Goal: Task Accomplishment & Management: Manage account settings

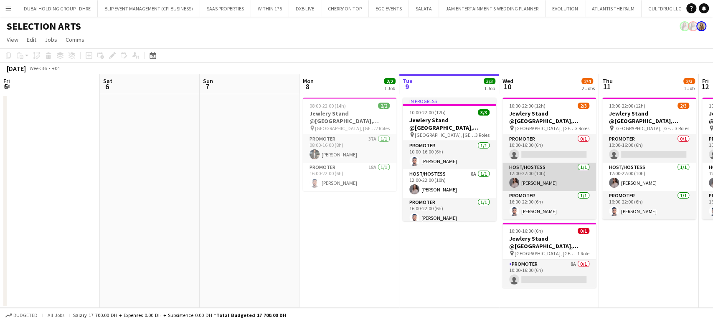
scroll to position [0, 256]
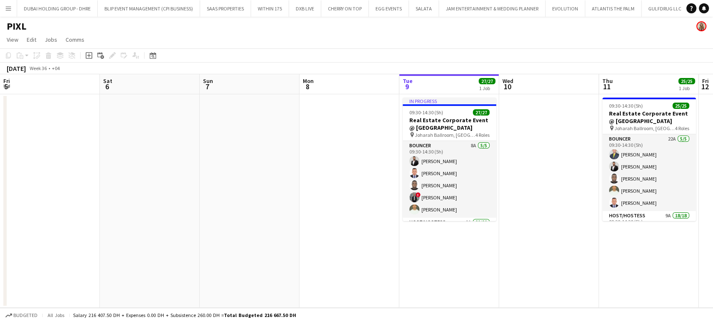
scroll to position [0, 200]
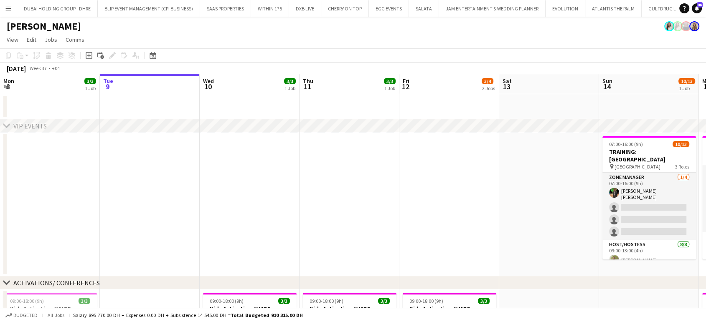
scroll to position [0, 406]
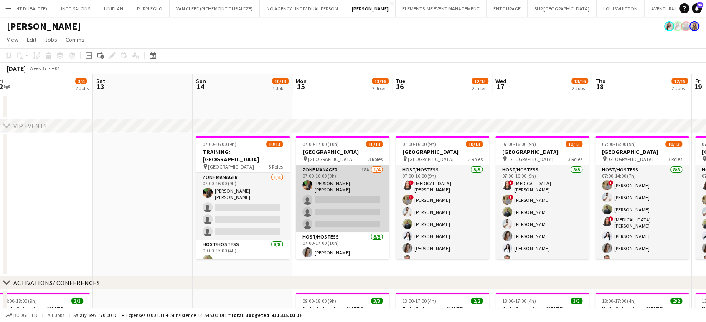
click at [349, 182] on app-card-role "Zone Manager 18A [DATE] 07:00-16:00 (9h) [PERSON_NAME] [PERSON_NAME] single-neu…" at bounding box center [343, 198] width 94 height 67
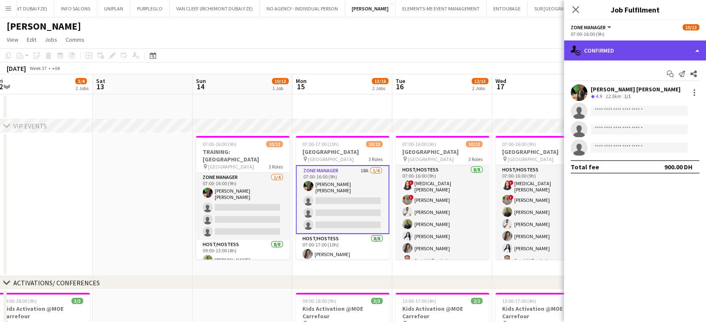
click at [694, 51] on div "single-neutral-actions-check-2 Confirmed" at bounding box center [635, 51] width 142 height 20
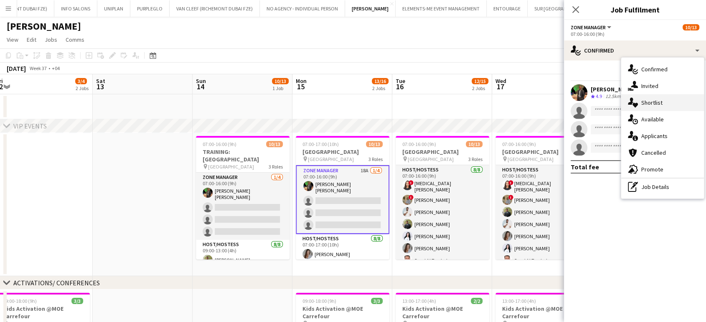
click at [658, 105] on span "Shortlist" at bounding box center [651, 103] width 21 height 8
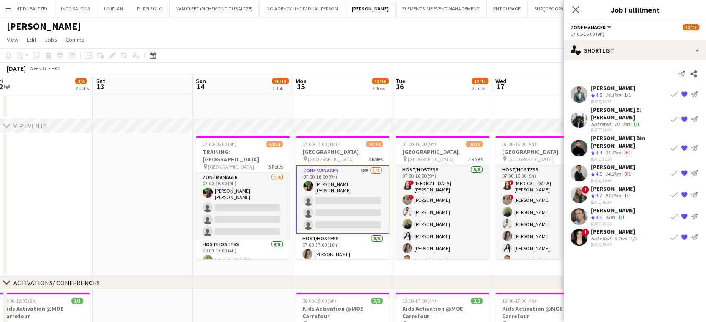
click at [684, 144] on app-icon "{{ spriteTitle }}" at bounding box center [684, 147] width 7 height 7
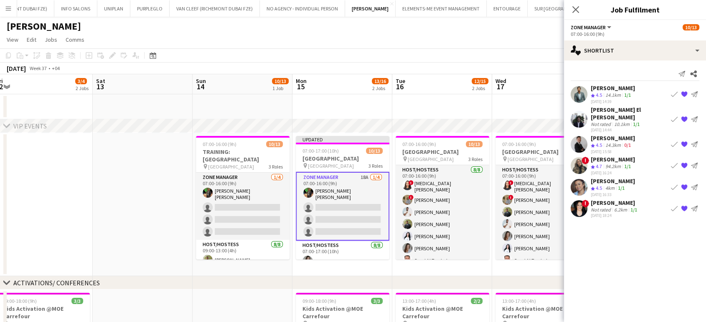
click at [682, 162] on app-icon "{{ spriteTitle }}" at bounding box center [684, 165] width 7 height 7
click at [492, 106] on app-date-cell at bounding box center [542, 106] width 100 height 25
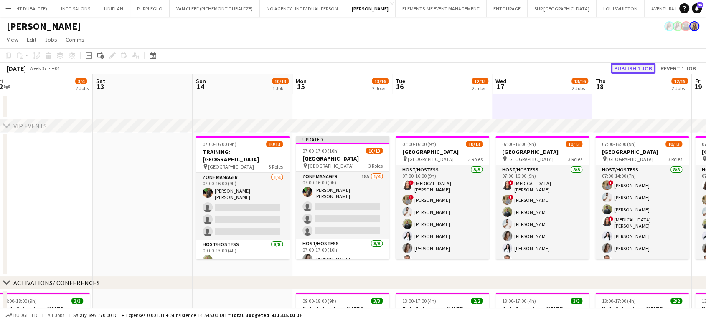
click at [637, 66] on button "Publish 1 job" at bounding box center [633, 68] width 45 height 11
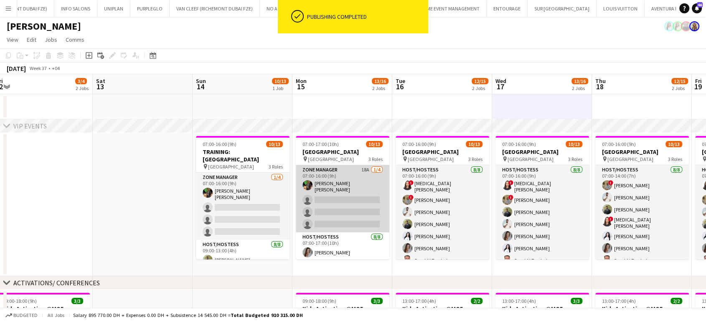
click at [326, 192] on app-card-role "Zone Manager 18A 1/4 07:00-16:00 (9h) Christian Benjamin Amechi single-neutral-…" at bounding box center [343, 198] width 94 height 67
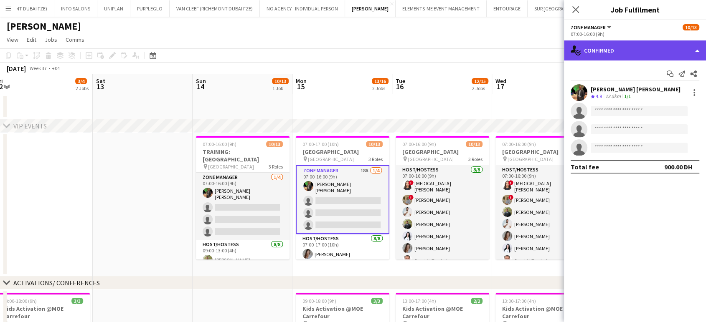
click at [679, 50] on div "single-neutral-actions-check-2 Confirmed" at bounding box center [635, 51] width 142 height 20
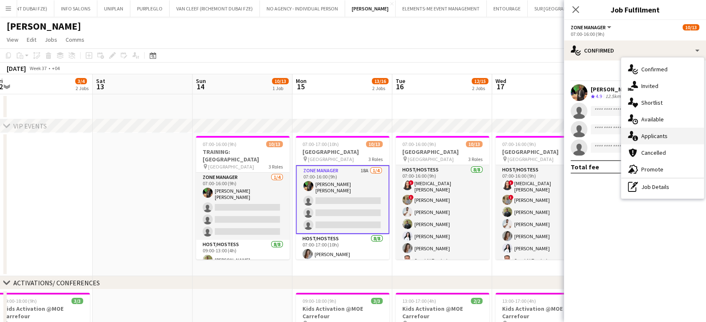
click at [651, 133] on span "Applicants" at bounding box center [654, 136] width 26 height 8
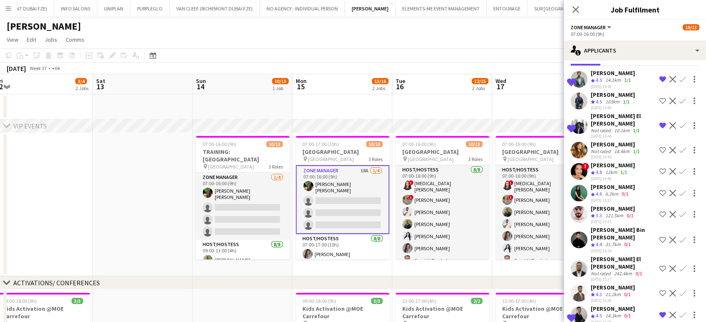
scroll to position [46, 0]
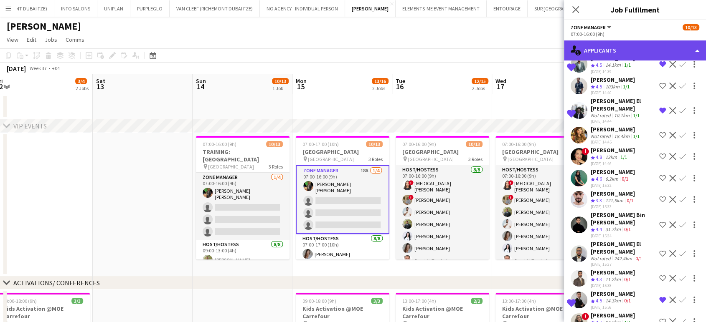
click at [691, 44] on div "single-neutral-actions-information Applicants" at bounding box center [635, 51] width 142 height 20
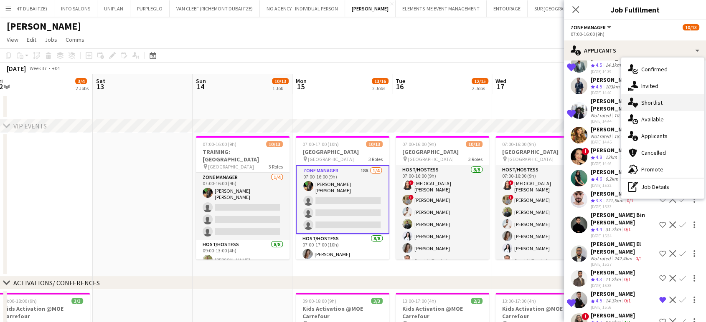
click at [645, 101] on span "Shortlist" at bounding box center [651, 103] width 21 height 8
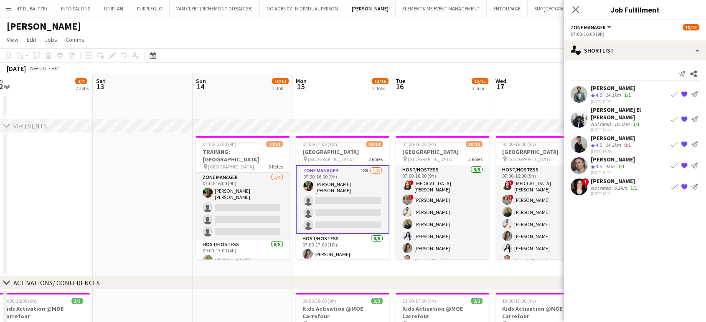
click at [684, 94] on app-icon "{{ spriteTitle }}" at bounding box center [684, 94] width 7 height 7
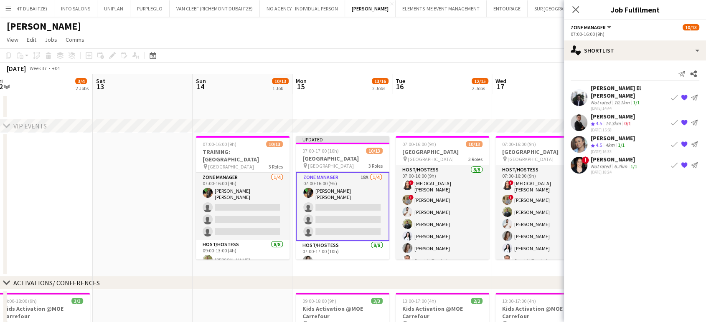
click at [506, 104] on app-date-cell at bounding box center [542, 106] width 100 height 25
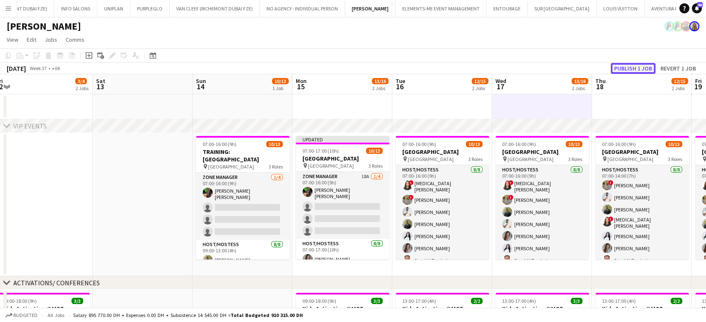
click at [638, 63] on button "Publish 1 job" at bounding box center [633, 68] width 45 height 11
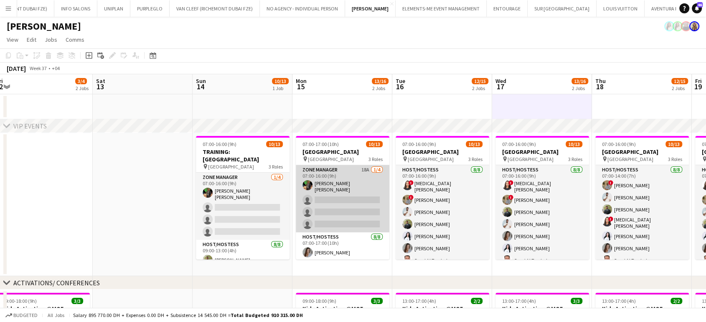
click at [337, 200] on app-card-role "Zone Manager 18A 1/4 07:00-16:00 (9h) Christian Benjamin Amechi single-neutral-…" at bounding box center [343, 198] width 94 height 67
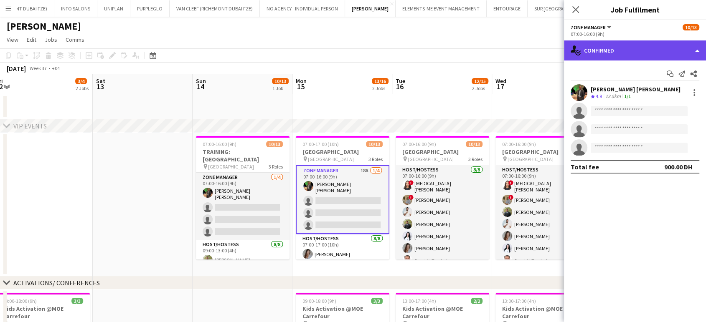
click at [692, 52] on div "single-neutral-actions-check-2 Confirmed" at bounding box center [635, 51] width 142 height 20
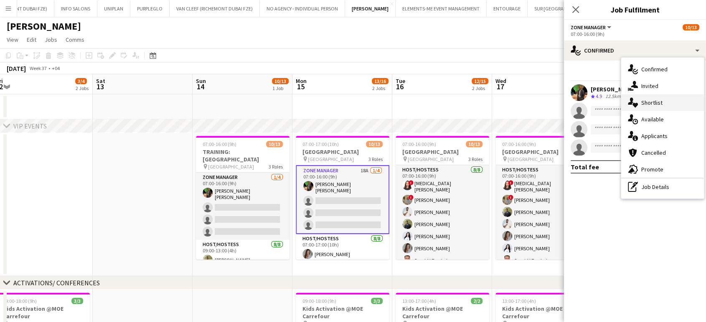
click at [654, 110] on div "single-neutral-actions-heart Shortlist" at bounding box center [662, 102] width 83 height 17
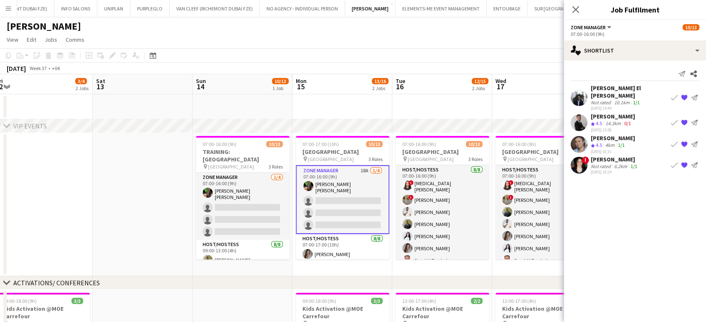
click at [598, 113] on div "Guilherme Weber" at bounding box center [612, 117] width 44 height 8
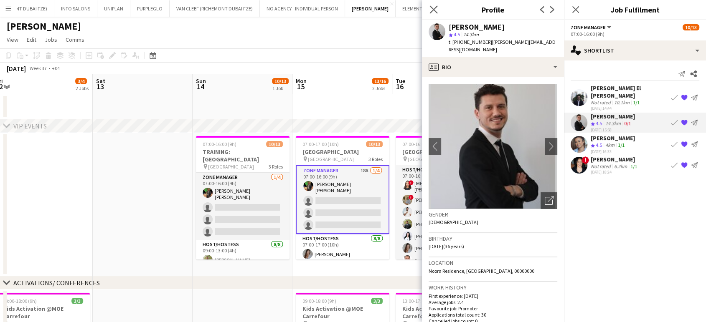
click at [438, 10] on app-icon "Close pop-in" at bounding box center [434, 10] width 12 height 12
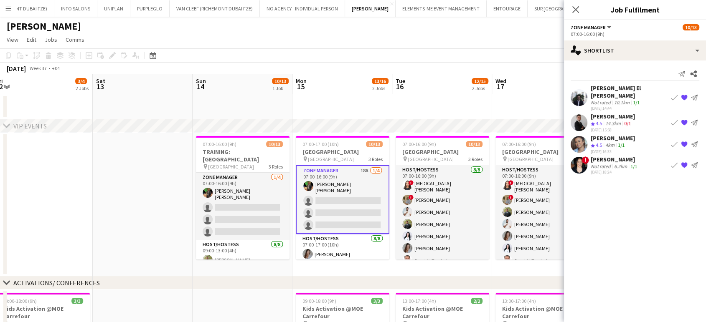
click at [353, 194] on app-card-role "Zone Manager 18A 1/4 07:00-16:00 (9h) Christian Benjamin Amechi single-neutral-…" at bounding box center [343, 199] width 94 height 69
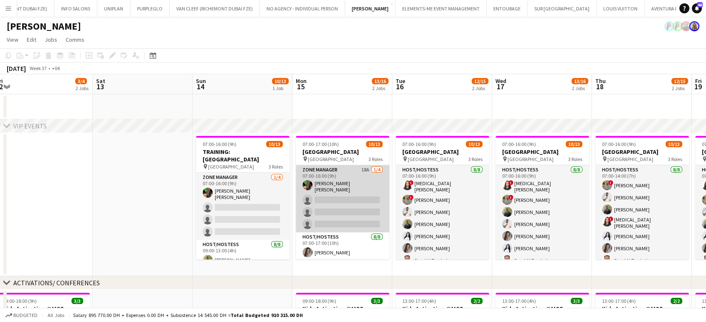
click at [357, 188] on app-card-role "Zone Manager 18A 1/4 07:00-16:00 (9h) Christian Benjamin Amechi single-neutral-…" at bounding box center [343, 198] width 94 height 67
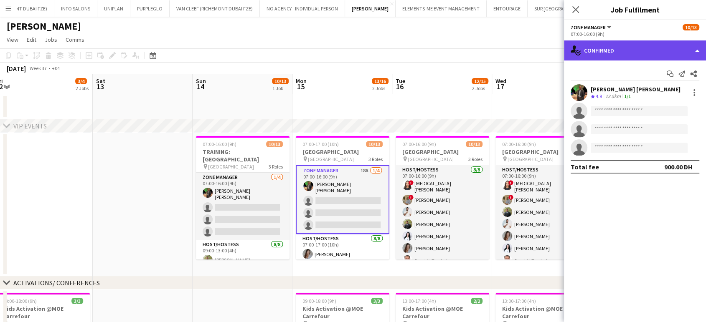
click at [677, 48] on div "single-neutral-actions-check-2 Confirmed" at bounding box center [635, 51] width 142 height 20
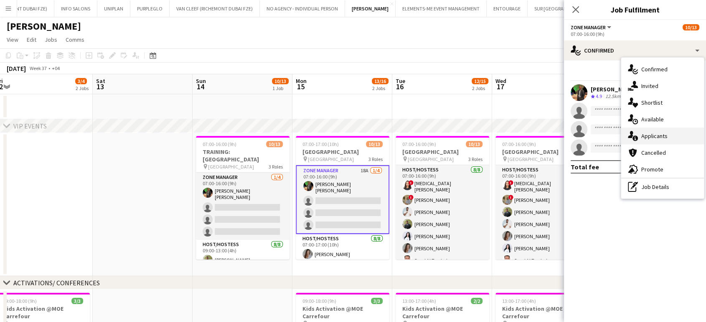
click at [664, 136] on span "Applicants" at bounding box center [654, 136] width 26 height 8
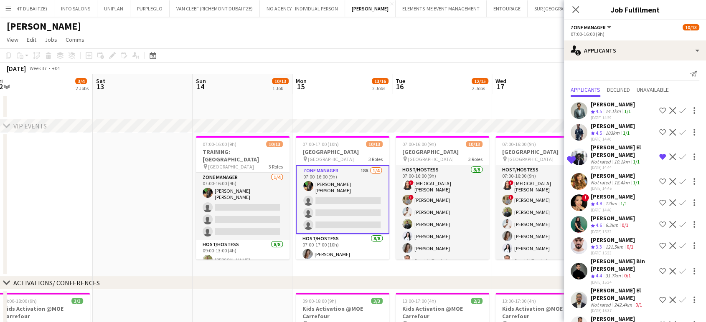
click at [669, 200] on app-icon "Decline" at bounding box center [672, 203] width 7 height 7
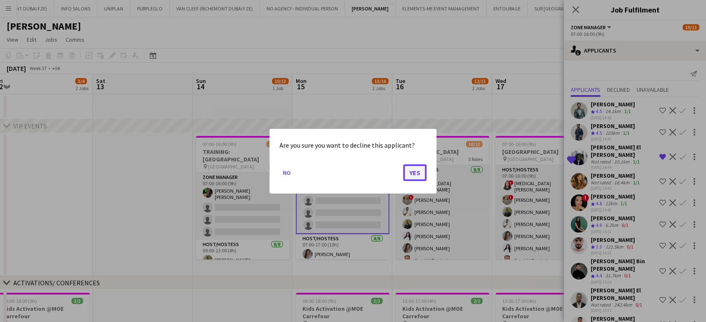
click at [421, 171] on button "Yes" at bounding box center [414, 172] width 23 height 17
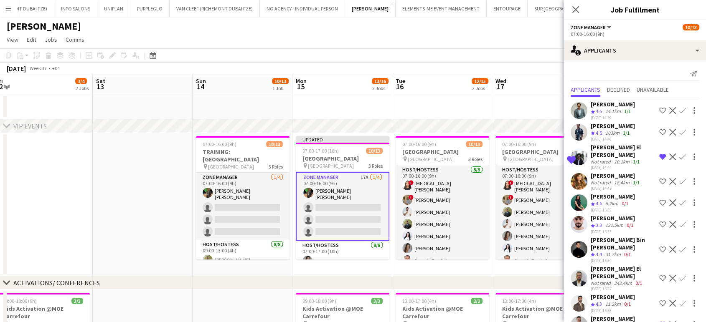
click at [669, 200] on app-icon "Decline" at bounding box center [672, 203] width 7 height 7
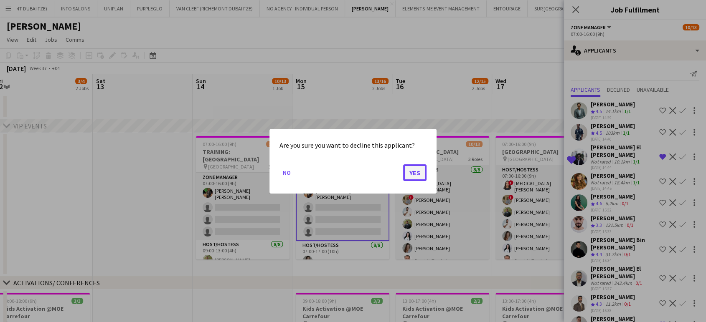
click at [421, 173] on button "Yes" at bounding box center [414, 172] width 23 height 17
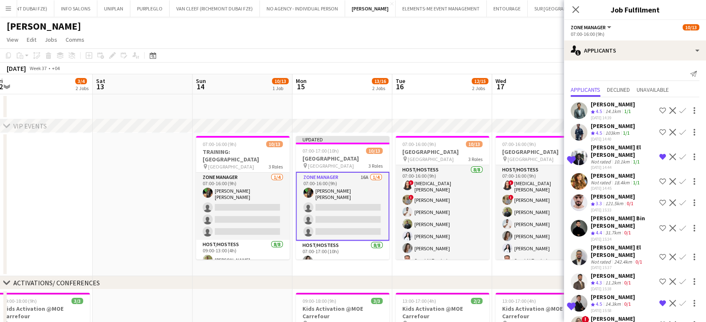
click at [669, 225] on app-icon "Decline" at bounding box center [672, 228] width 7 height 7
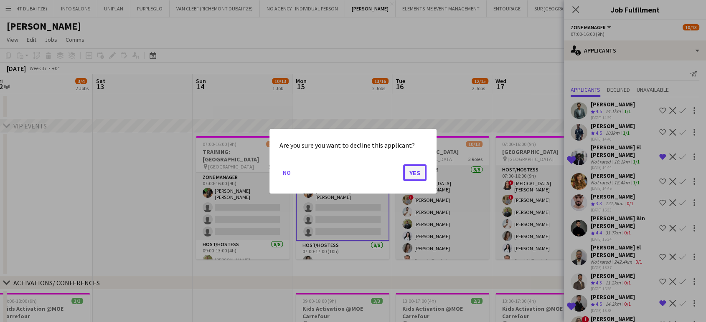
click at [414, 173] on button "Yes" at bounding box center [414, 172] width 23 height 17
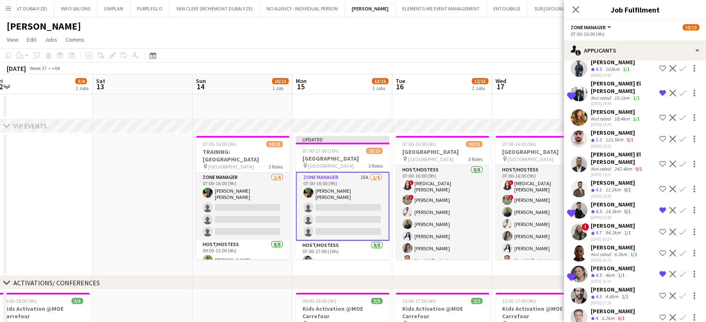
scroll to position [78, 0]
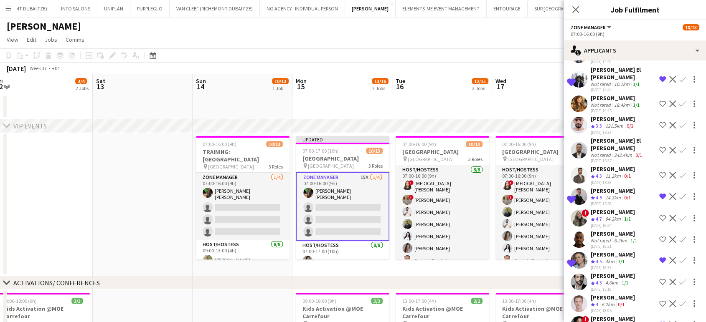
click at [669, 215] on app-icon "Decline" at bounding box center [672, 218] width 7 height 7
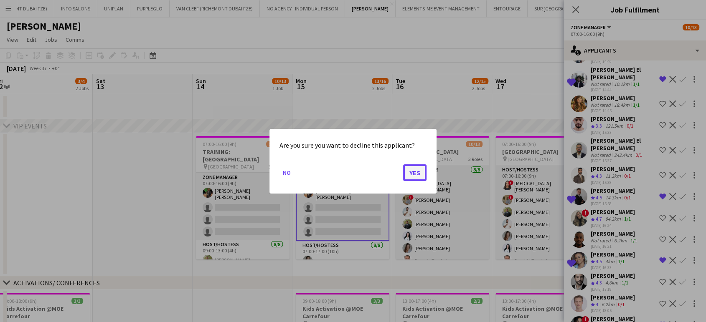
click at [418, 175] on button "Yes" at bounding box center [414, 172] width 23 height 17
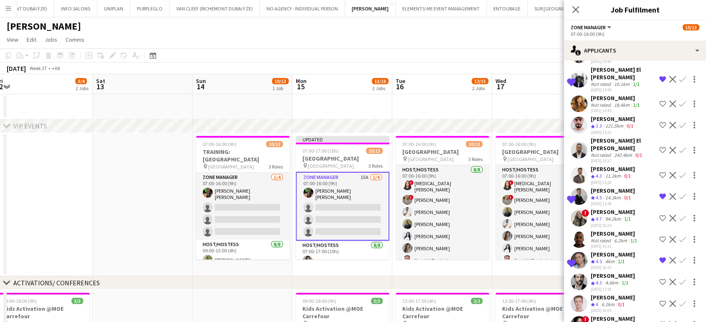
scroll to position [57, 0]
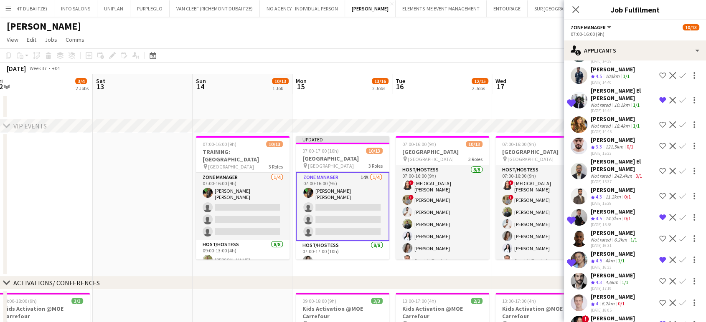
click at [669, 300] on app-icon "Decline" at bounding box center [672, 303] width 7 height 7
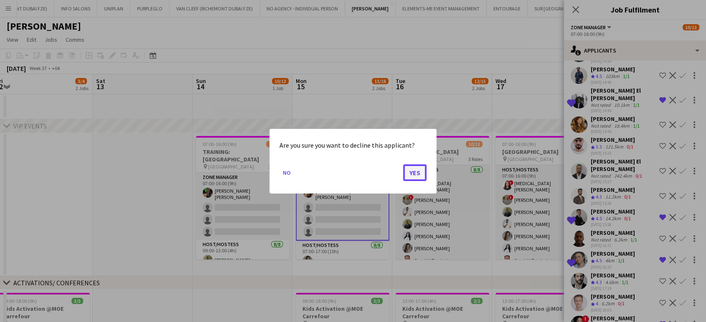
click at [414, 175] on button "Yes" at bounding box center [414, 172] width 23 height 17
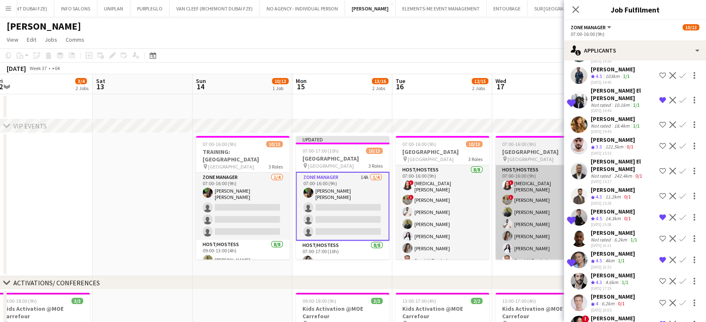
scroll to position [36, 0]
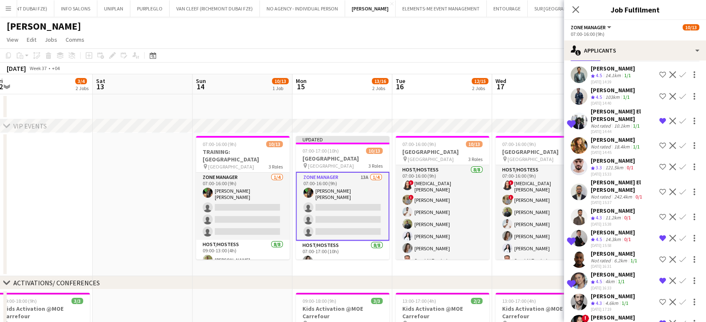
click at [659, 299] on app-icon "Shortlist crew" at bounding box center [662, 302] width 7 height 7
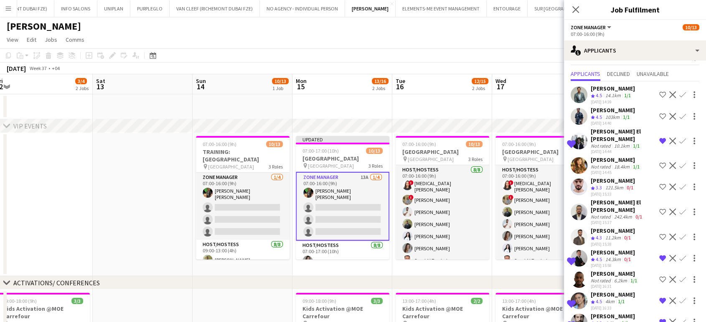
scroll to position [0, 0]
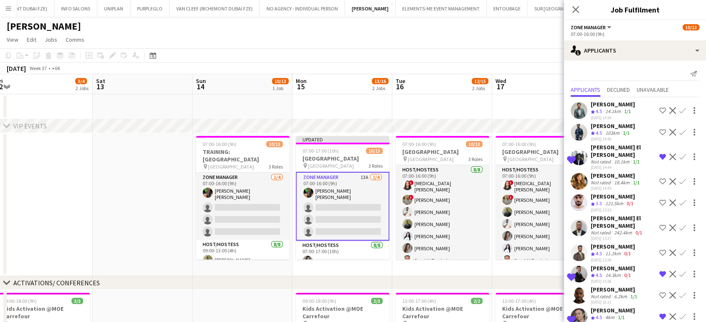
click at [516, 111] on app-date-cell at bounding box center [542, 106] width 100 height 25
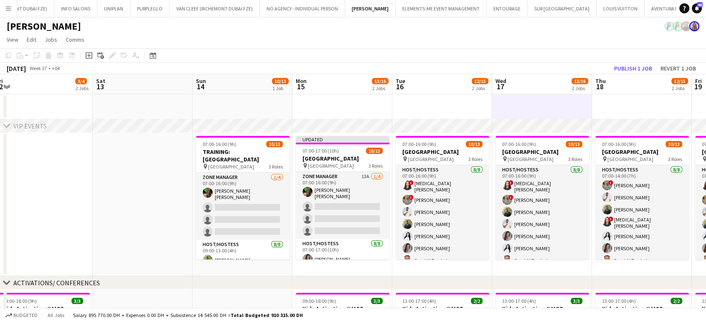
click at [623, 61] on app-toolbar "Copy Paste Paste Ctrl+V Paste with crew Ctrl+Shift+V Paste linked Job Delete Gr…" at bounding box center [353, 55] width 706 height 14
click at [619, 71] on button "Publish 1 job" at bounding box center [633, 68] width 45 height 11
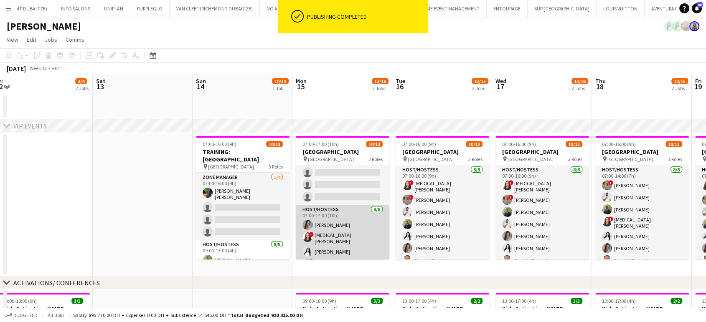
scroll to position [46, 0]
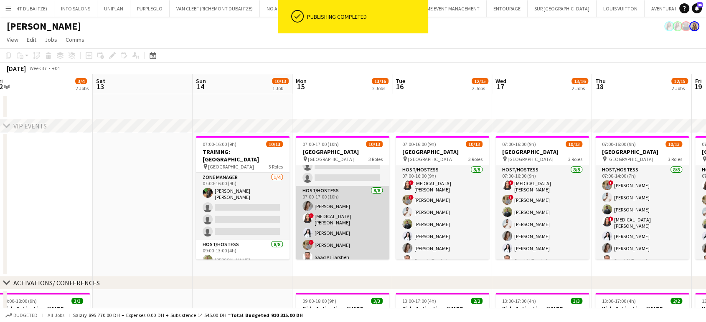
click at [309, 213] on span "!" at bounding box center [311, 215] width 5 height 5
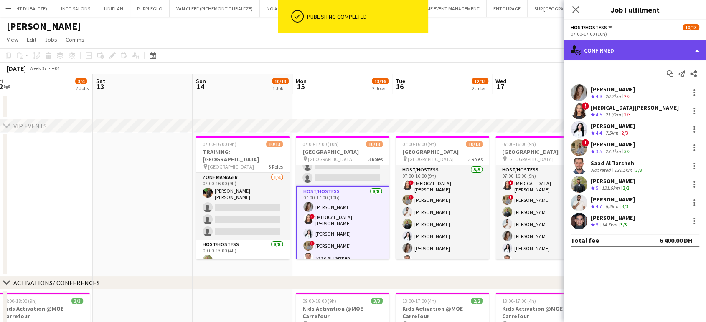
click at [687, 48] on div "single-neutral-actions-check-2 Confirmed" at bounding box center [635, 51] width 142 height 20
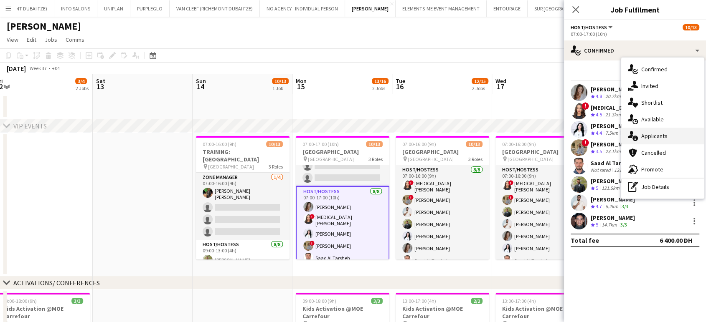
click at [658, 138] on span "Applicants" at bounding box center [654, 136] width 26 height 8
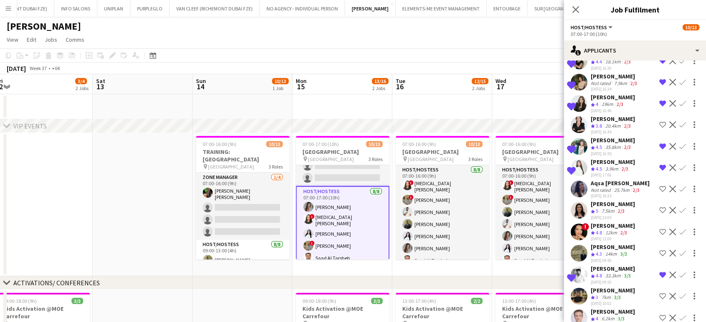
scroll to position [139, 0]
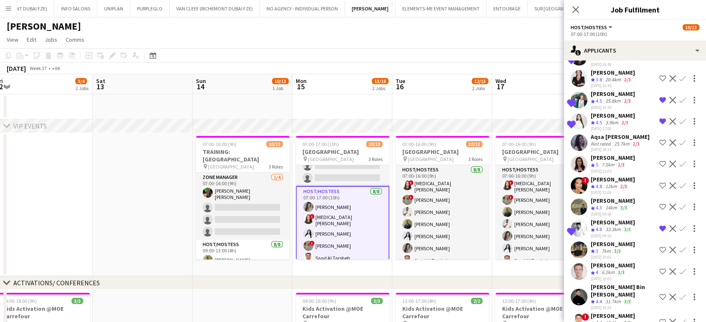
click at [669, 182] on app-icon "Decline" at bounding box center [672, 185] width 7 height 7
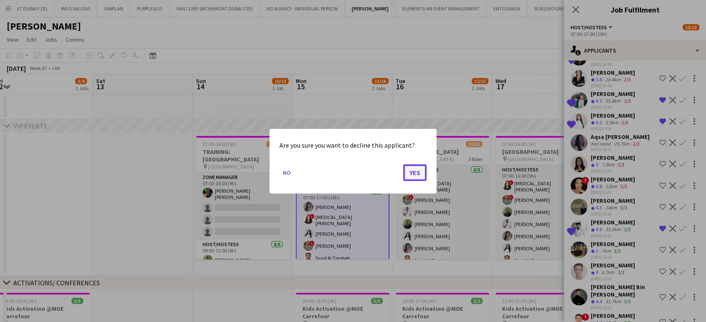
click at [418, 170] on button "Yes" at bounding box center [414, 172] width 23 height 17
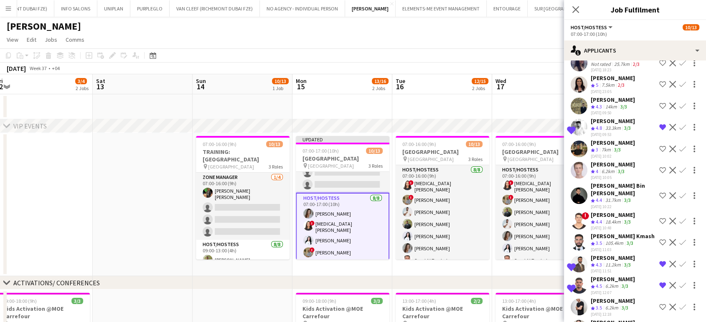
scroll to position [232, 0]
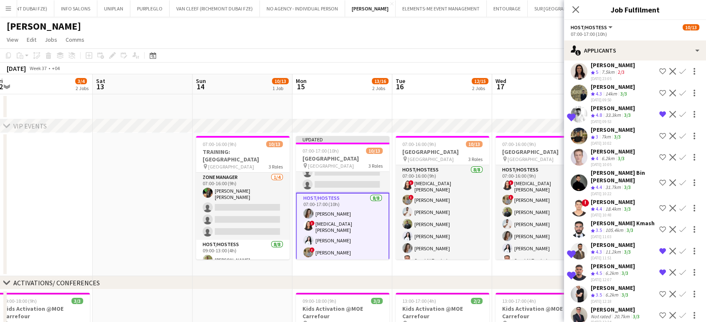
click at [669, 182] on app-icon "Decline" at bounding box center [672, 183] width 7 height 7
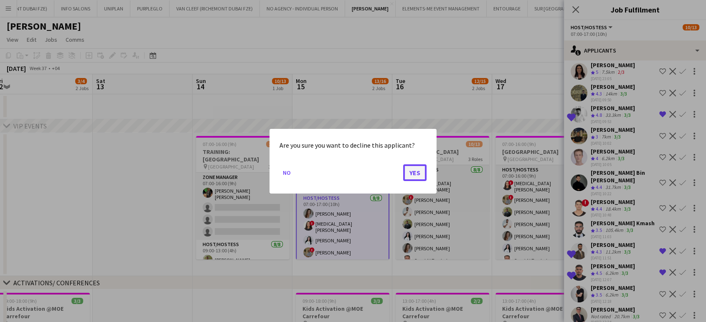
click at [421, 167] on button "Yes" at bounding box center [414, 172] width 23 height 17
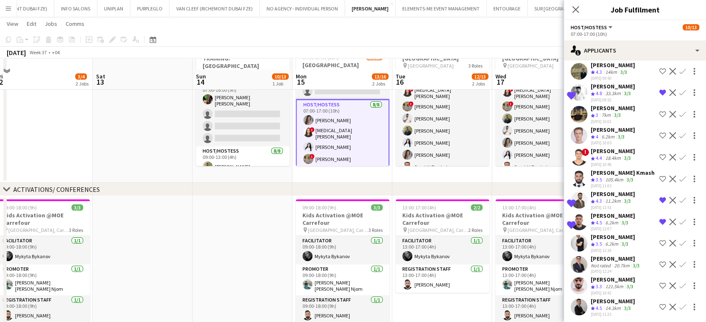
scroll to position [139, 0]
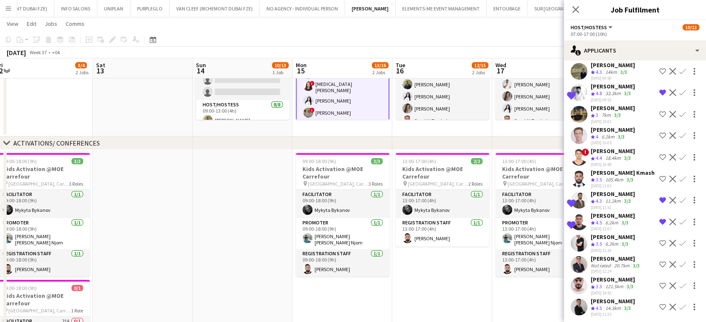
click at [261, 197] on app-date-cell at bounding box center [243, 256] width 100 height 212
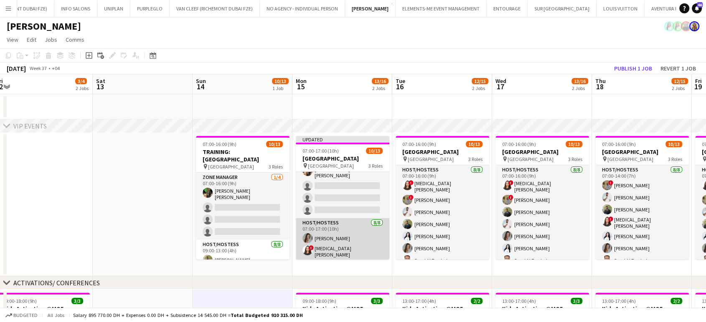
scroll to position [0, 0]
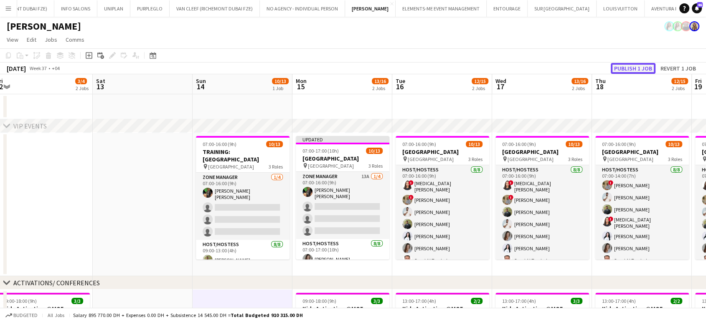
click at [623, 66] on button "Publish 1 job" at bounding box center [633, 68] width 45 height 11
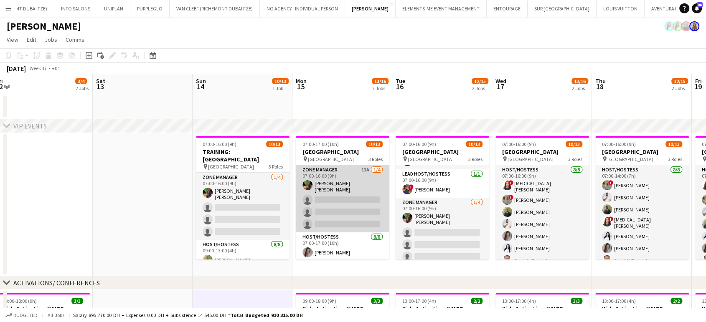
click at [347, 194] on app-card-role "Zone Manager 13A 1/4 07:00-16:00 (9h) Christian Benjamin Amechi single-neutral-…" at bounding box center [343, 198] width 94 height 67
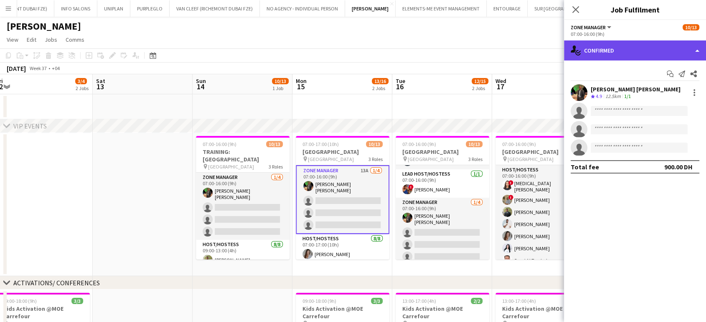
click at [689, 53] on div "single-neutral-actions-check-2 Confirmed" at bounding box center [635, 51] width 142 height 20
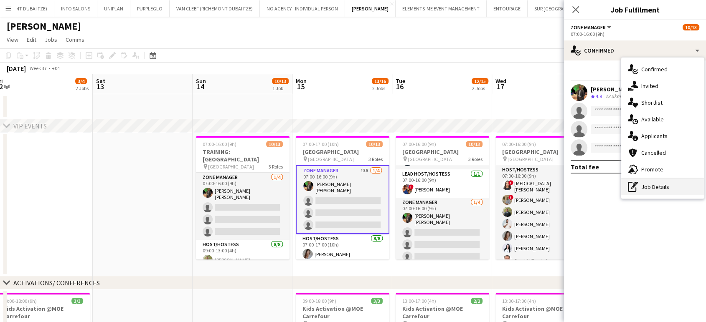
click at [664, 186] on div "pen-write Job Details" at bounding box center [662, 187] width 83 height 17
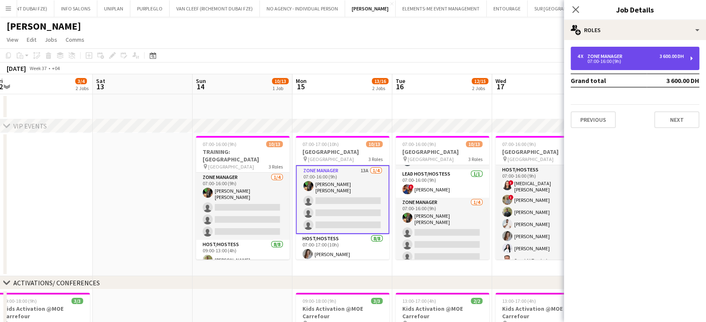
drag, startPoint x: 623, startPoint y: 63, endPoint x: 594, endPoint y: 54, distance: 30.5
click at [621, 60] on div "07:00-16:00 (9h)" at bounding box center [630, 61] width 106 height 4
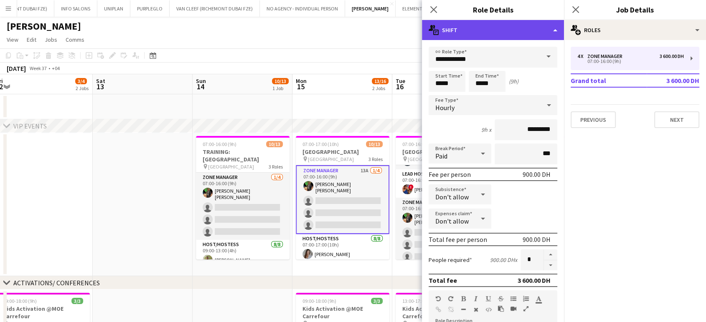
click at [530, 33] on div "multiple-actions-text Shift" at bounding box center [493, 30] width 142 height 20
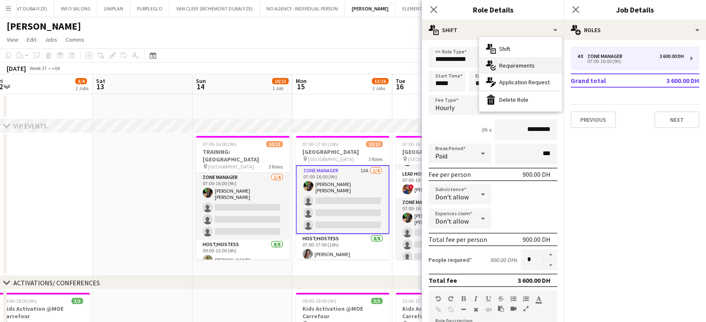
drag, startPoint x: 528, startPoint y: 63, endPoint x: 529, endPoint y: 71, distance: 7.6
click at [528, 63] on span "Requirements" at bounding box center [516, 66] width 35 height 8
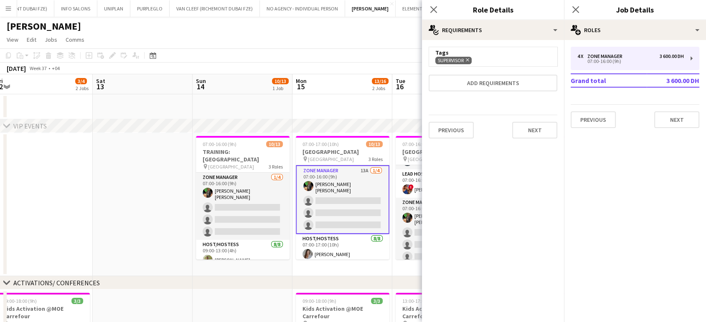
click at [468, 58] on icon "Remove" at bounding box center [466, 59] width 5 height 5
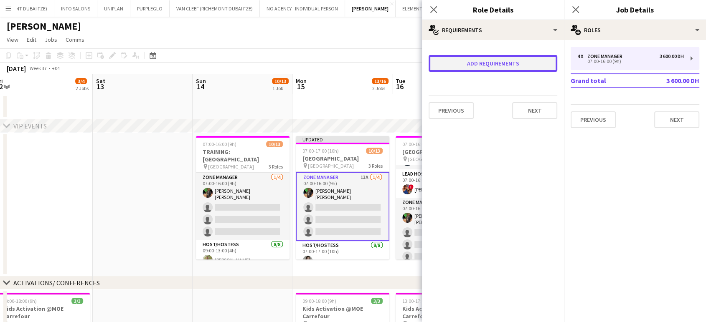
click at [478, 64] on button "Add requirements" at bounding box center [492, 63] width 129 height 17
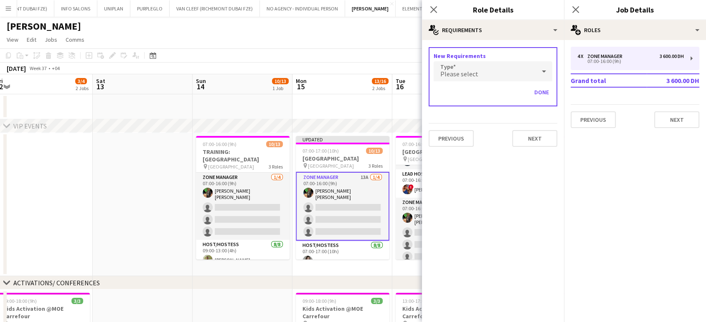
click at [477, 70] on div "Please select" at bounding box center [484, 71] width 102 height 20
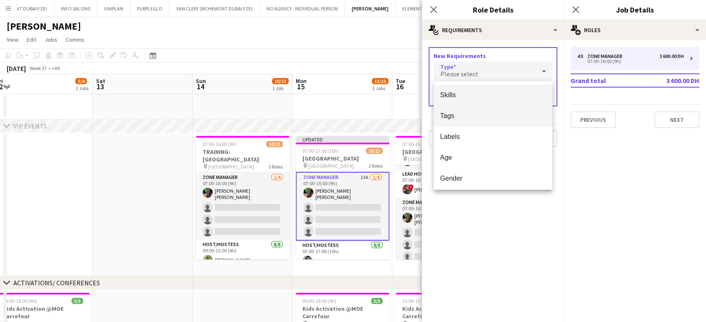
click at [458, 115] on span "Tags" at bounding box center [492, 116] width 105 height 8
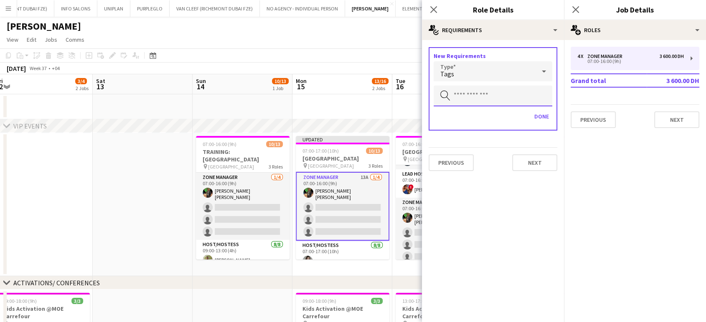
click at [474, 94] on input "text" at bounding box center [492, 96] width 119 height 21
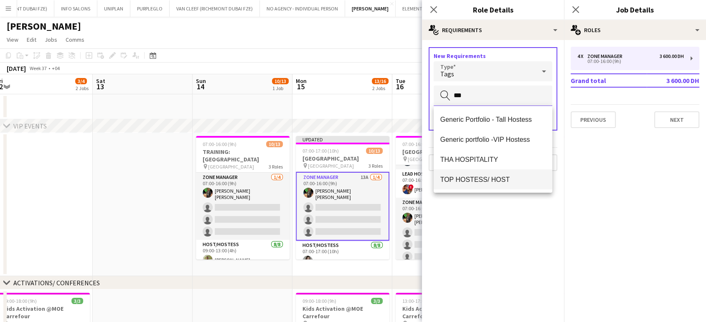
type input "***"
click at [484, 187] on mat-option "TOP HOSTESS/ HOST" at bounding box center [492, 180] width 119 height 20
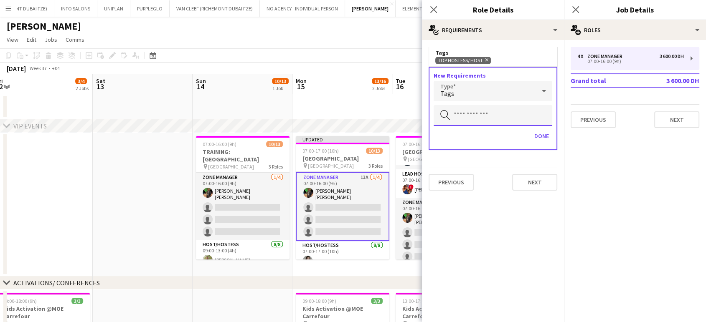
click at [476, 117] on input "text" at bounding box center [492, 115] width 119 height 21
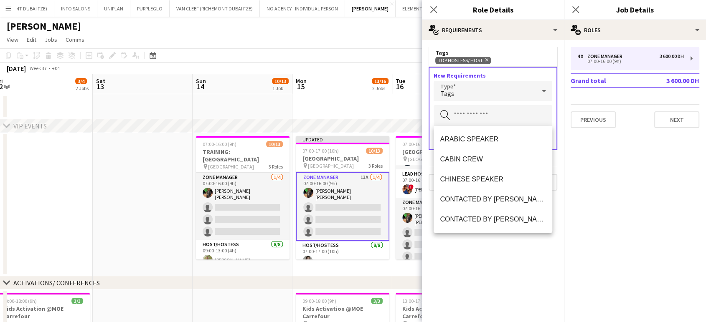
click at [471, 88] on div "Tags" at bounding box center [484, 91] width 102 height 20
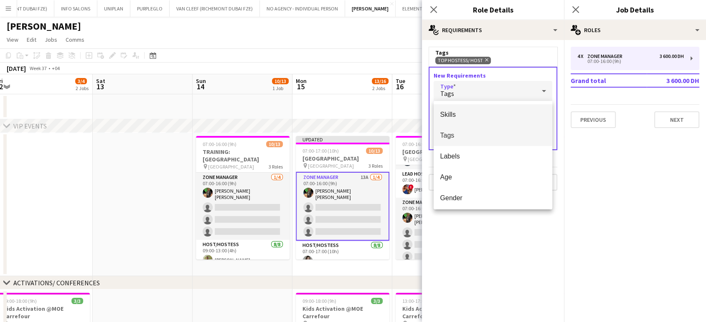
click at [467, 112] on span "Skills" at bounding box center [492, 115] width 105 height 8
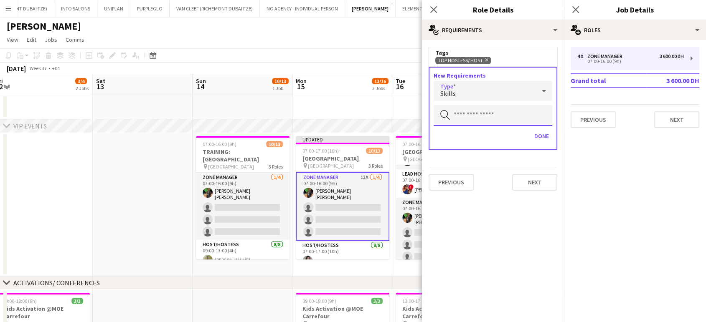
click at [468, 117] on input "text" at bounding box center [492, 115] width 119 height 21
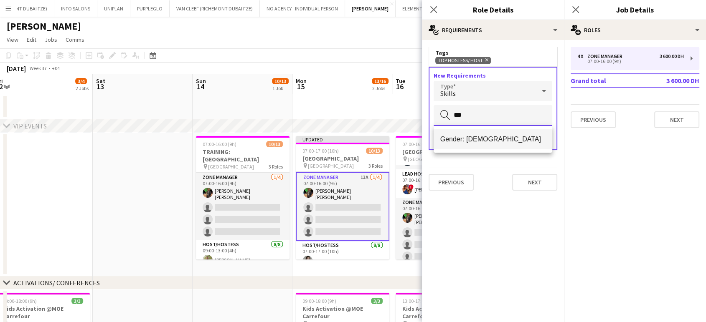
type input "***"
click at [485, 135] on span "Gender: Female" at bounding box center [492, 139] width 105 height 8
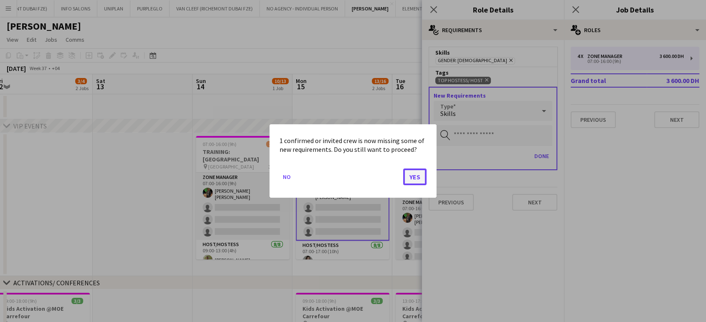
click at [421, 176] on button "Yes" at bounding box center [414, 177] width 23 height 17
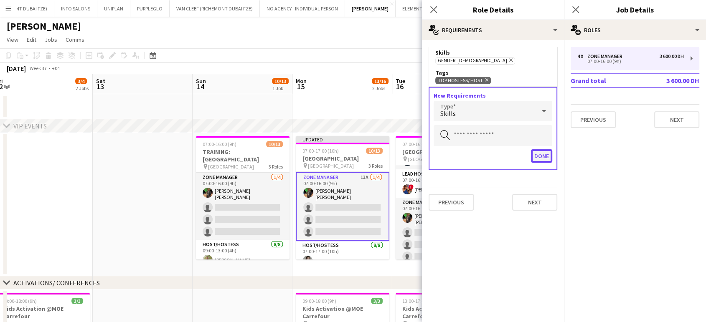
click at [545, 156] on button "Done" at bounding box center [541, 155] width 21 height 13
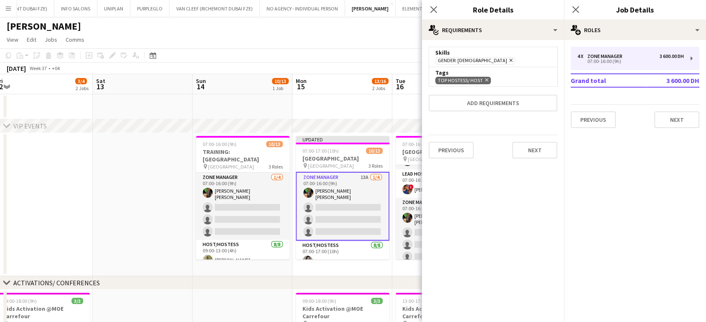
click at [378, 104] on app-date-cell at bounding box center [342, 106] width 100 height 25
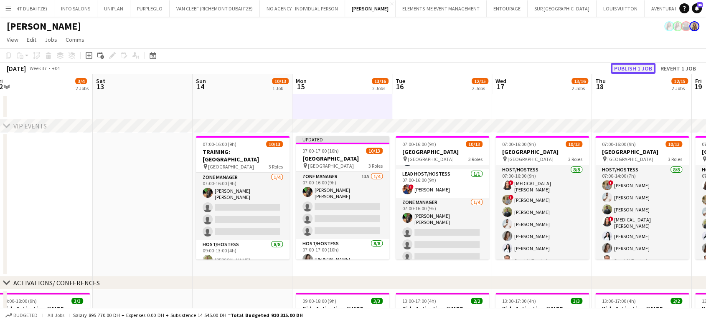
click at [629, 67] on button "Publish 1 job" at bounding box center [633, 68] width 45 height 11
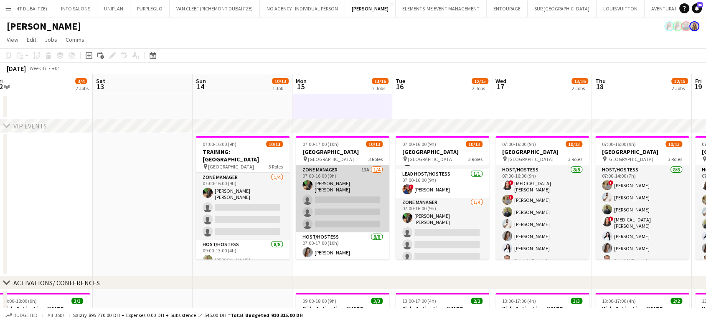
click at [341, 181] on app-card-role "Zone Manager 13A 1/4 07:00-16:00 (9h) Christian Benjamin Amechi single-neutral-…" at bounding box center [343, 198] width 94 height 67
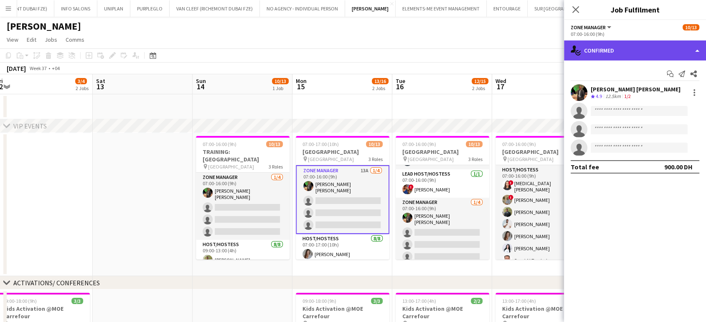
click at [698, 46] on div "single-neutral-actions-check-2 Confirmed" at bounding box center [635, 51] width 142 height 20
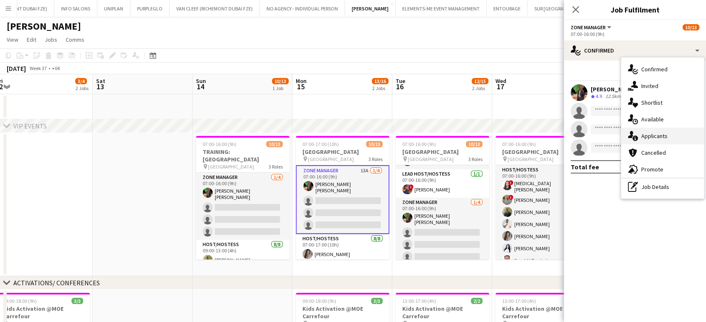
click at [652, 137] on span "Applicants" at bounding box center [654, 136] width 26 height 8
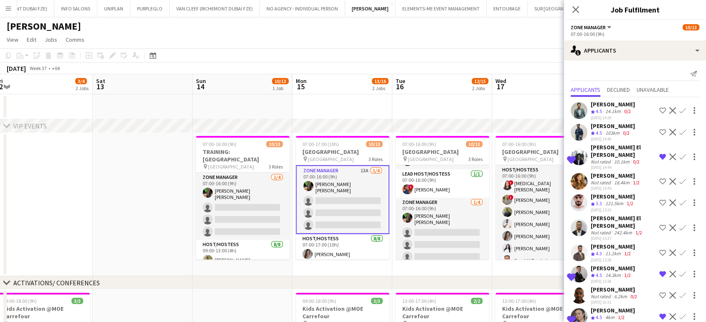
click at [342, 195] on app-card-role "Zone Manager 13A 1/4 07:00-16:00 (9h) Christian Benjamin Amechi single-neutral-…" at bounding box center [343, 199] width 94 height 69
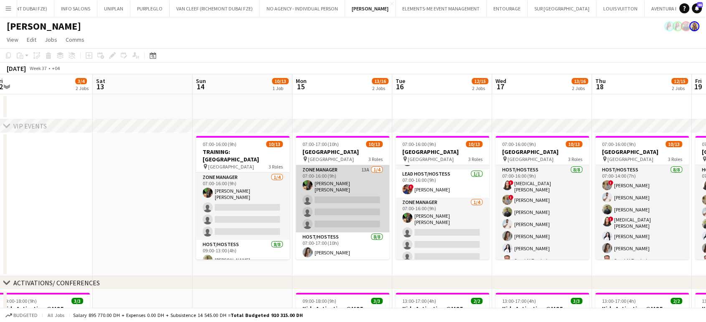
click at [348, 216] on app-card-role "Zone Manager 13A 1/4 07:00-16:00 (9h) Christian Benjamin Amechi single-neutral-…" at bounding box center [343, 198] width 94 height 67
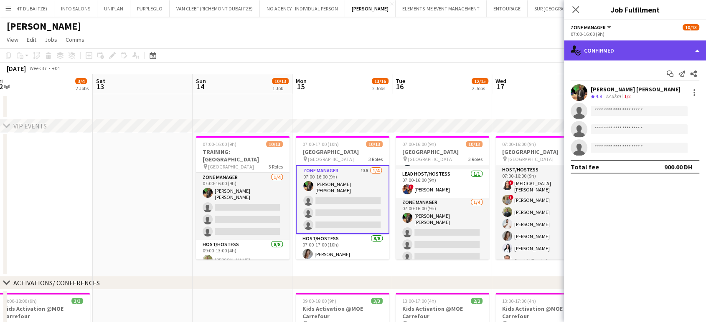
click at [684, 50] on div "single-neutral-actions-check-2 Confirmed" at bounding box center [635, 51] width 142 height 20
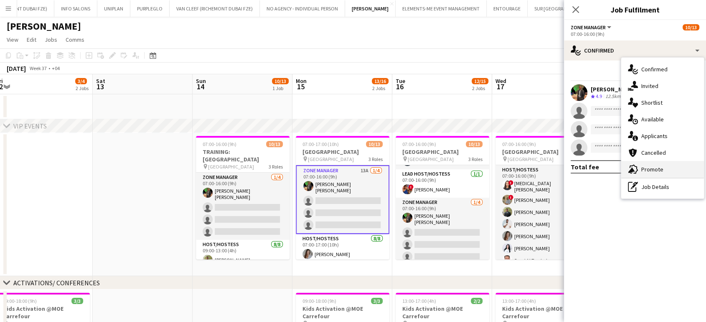
click at [654, 170] on span "Promote" at bounding box center [652, 170] width 22 height 8
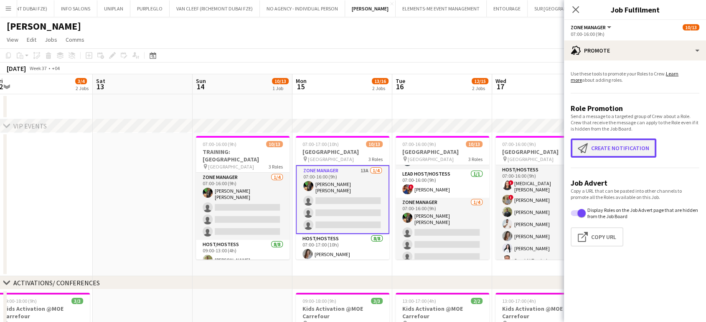
click at [616, 149] on button "Create notification Create notification" at bounding box center [613, 148] width 86 height 19
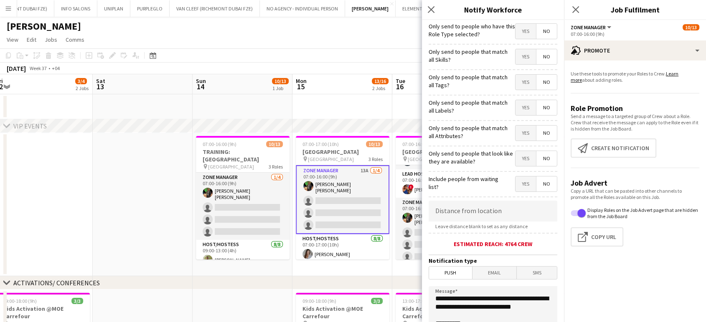
click at [520, 54] on span "Yes" at bounding box center [525, 56] width 20 height 15
click at [521, 82] on span "Yes" at bounding box center [525, 82] width 20 height 15
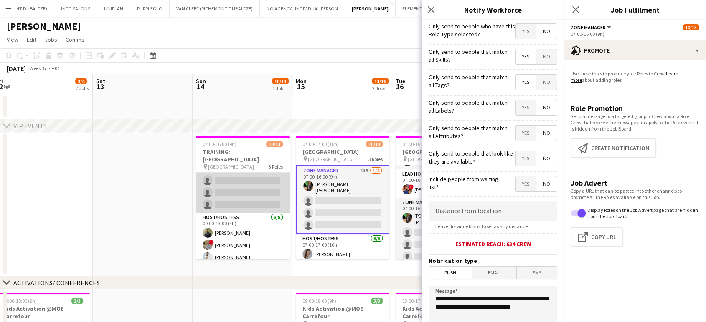
scroll to position [46, 0]
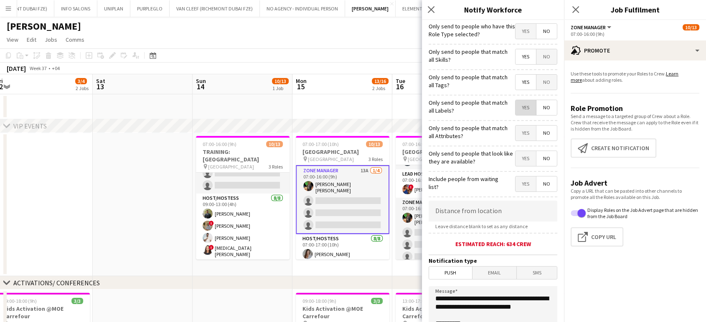
click at [521, 111] on span "Yes" at bounding box center [525, 107] width 20 height 15
click at [518, 141] on span "Yes" at bounding box center [525, 133] width 20 height 15
click at [522, 163] on span "Yes" at bounding box center [525, 158] width 20 height 15
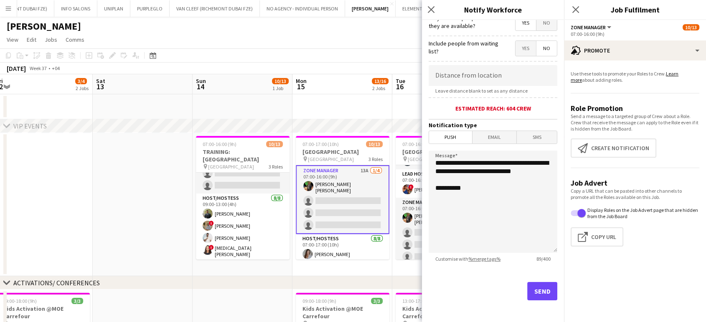
scroll to position [139, 0]
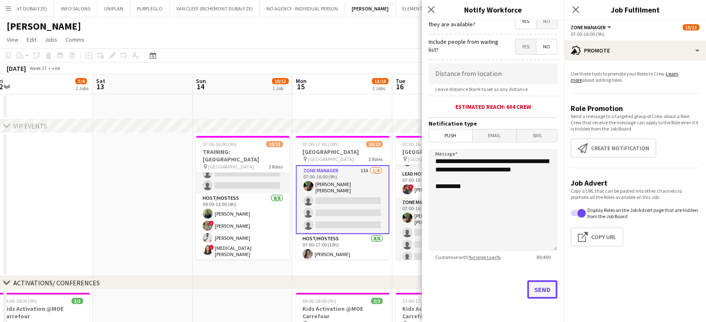
click at [536, 286] on button "Send" at bounding box center [542, 290] width 30 height 18
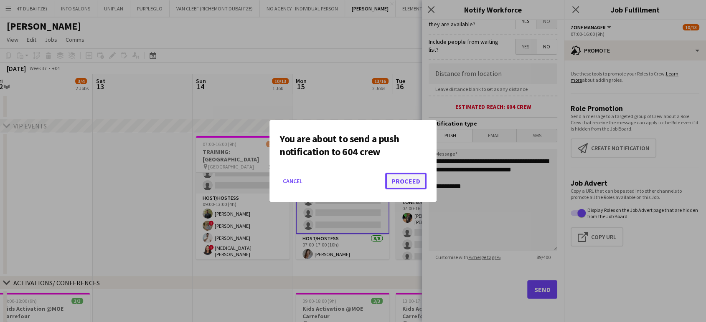
click at [415, 180] on button "Proceed" at bounding box center [405, 181] width 41 height 17
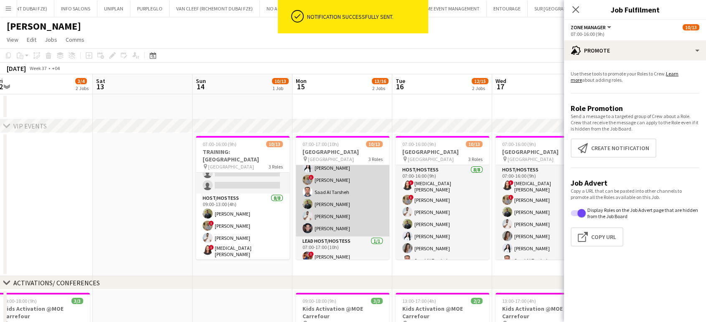
scroll to position [0, 0]
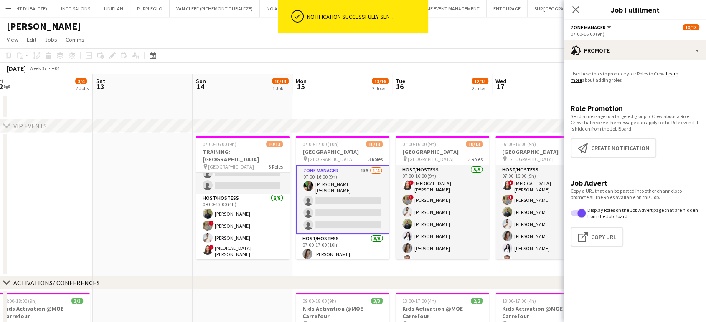
click at [347, 206] on app-card-role "Zone Manager 13A 1/4 07:00-16:00 (9h) Christian Benjamin Amechi single-neutral-…" at bounding box center [343, 199] width 94 height 69
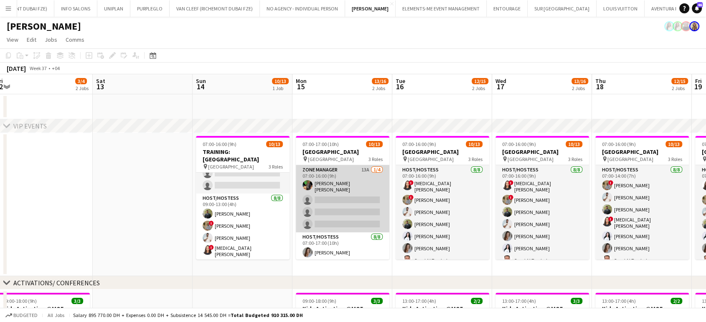
click at [325, 180] on app-card-role "Zone Manager 13A 1/4 07:00-16:00 (9h) Christian Benjamin Amechi single-neutral-…" at bounding box center [343, 198] width 94 height 67
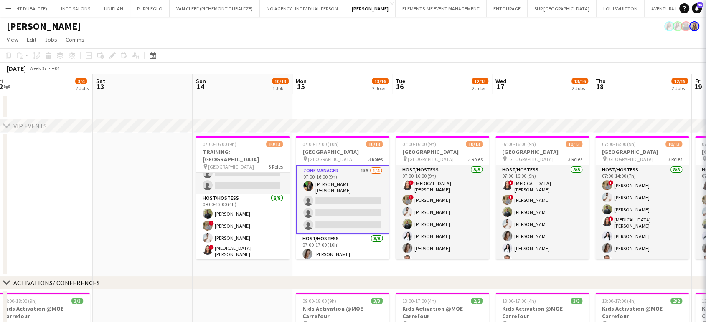
scroll to position [0, 405]
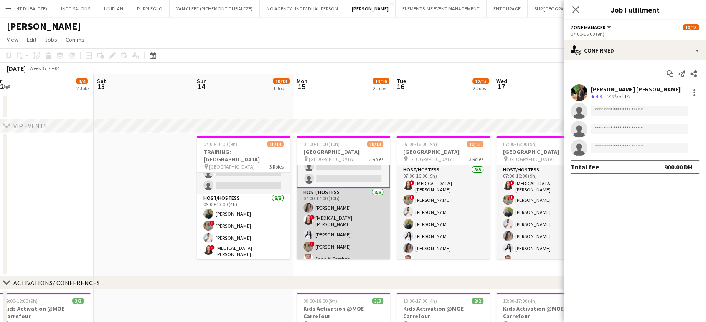
click at [352, 227] on app-card-role "Host/Hostess 8/8 07:00-17:00 (10h) Camila Rossato ! Amira Malek Ghada Butros ! …" at bounding box center [343, 246] width 94 height 116
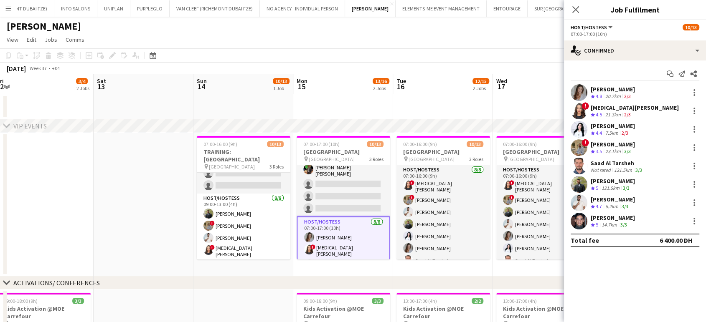
scroll to position [0, 0]
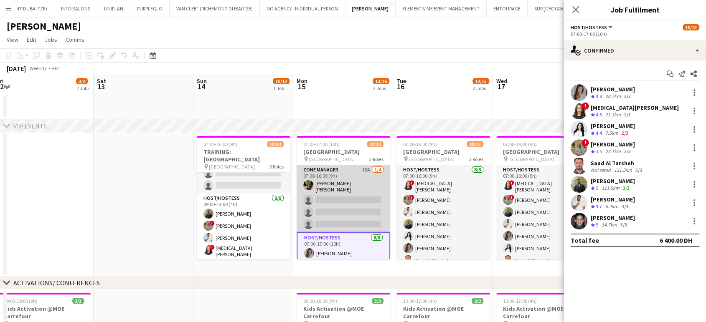
click at [338, 195] on app-card-role "Zone Manager 13A 1/4 07:00-16:00 (9h) Christian Benjamin Amechi single-neutral-…" at bounding box center [343, 198] width 94 height 67
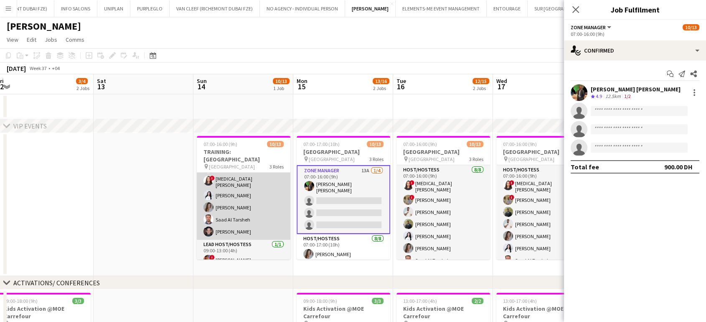
scroll to position [119, 0]
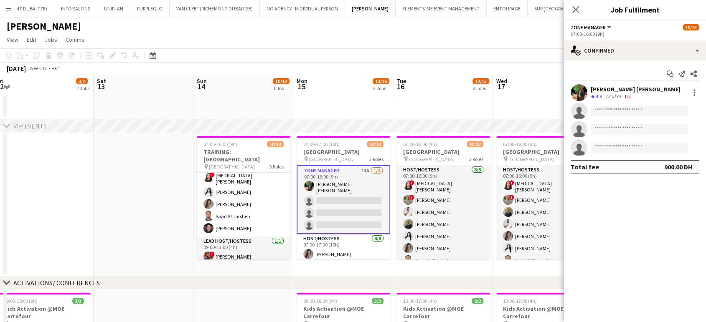
click at [175, 193] on app-date-cell at bounding box center [144, 205] width 100 height 144
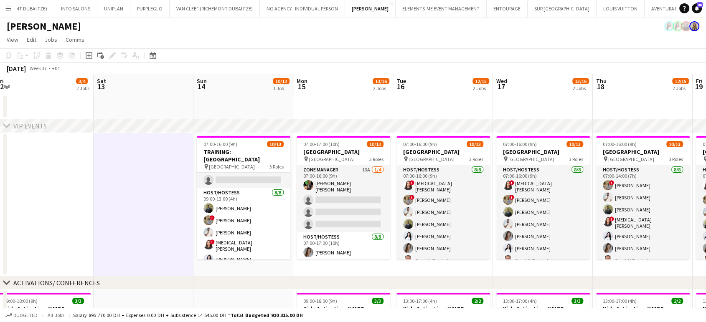
scroll to position [0, 0]
